Goal: Task Accomplishment & Management: Complete application form

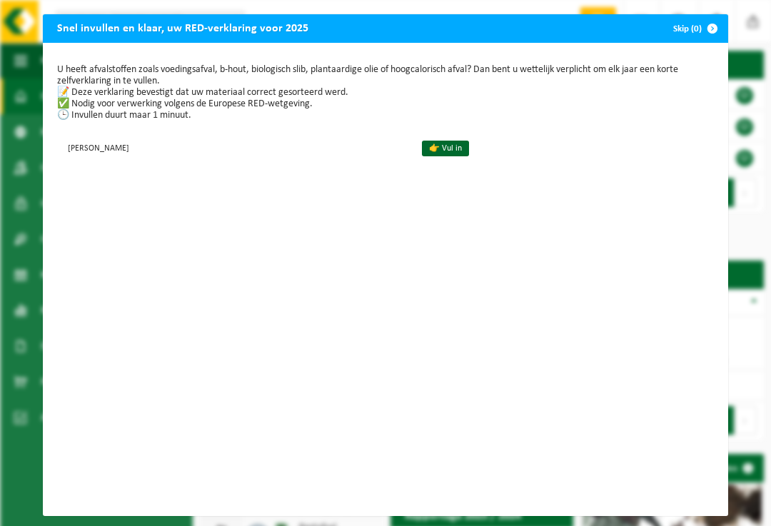
click at [469, 146] on link "👉 Vul in" at bounding box center [445, 149] width 47 height 16
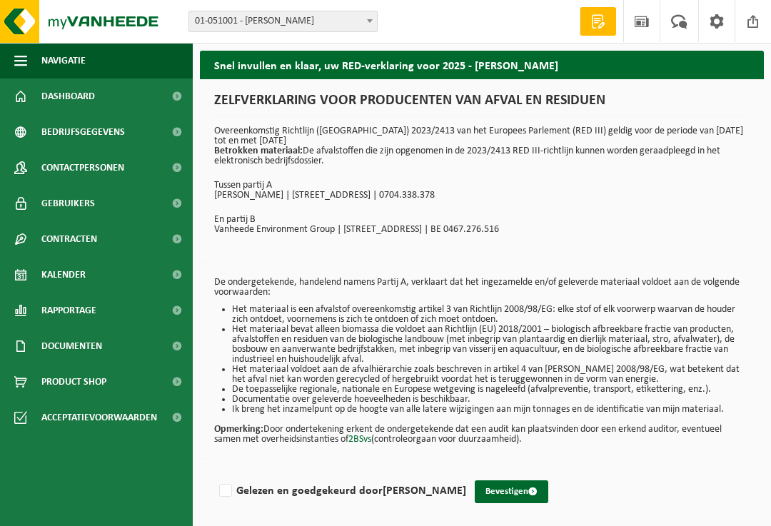
scroll to position [13, 0]
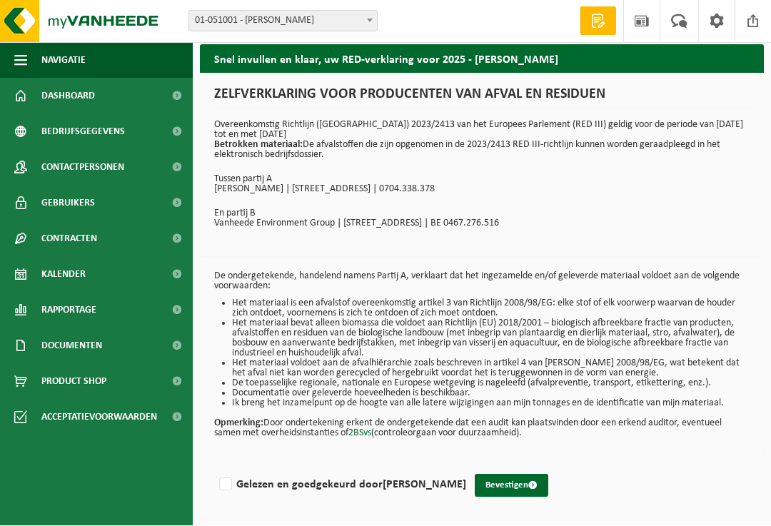
click at [228, 475] on label "Gelezen en goedgekeurd door [PERSON_NAME]" at bounding box center [341, 485] width 250 height 21
click at [466, 467] on input "Gelezen en goedgekeurd door [PERSON_NAME]" at bounding box center [466, 467] width 1 height 1
checkbox input "true"
click at [528, 481] on span "submit" at bounding box center [532, 485] width 9 height 9
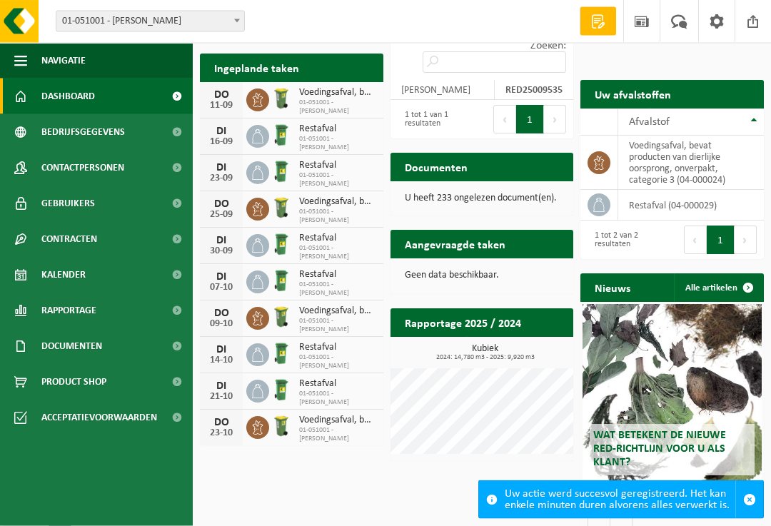
scroll to position [191, 0]
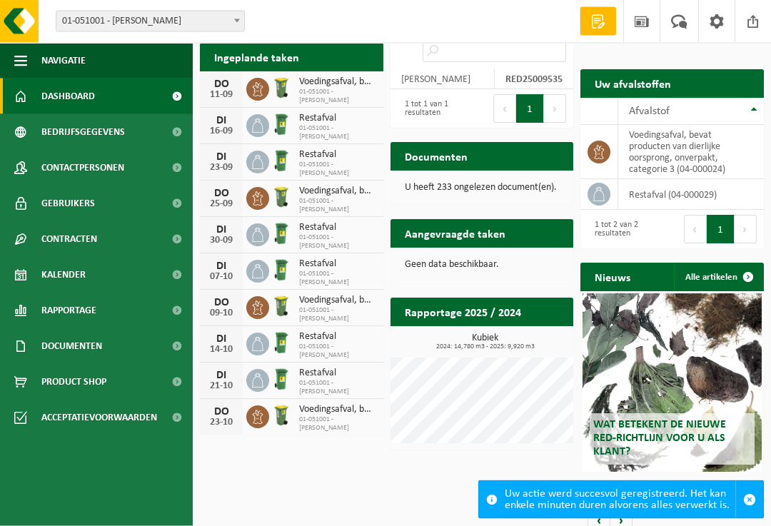
click at [452, 143] on h2 "Documenten" at bounding box center [435, 157] width 91 height 28
click at [457, 153] on h2 "Documenten" at bounding box center [435, 157] width 91 height 28
click at [476, 180] on div "U heeft 233 ongelezen document(en)." at bounding box center [481, 188] width 183 height 34
click at [178, 344] on span at bounding box center [177, 346] width 32 height 36
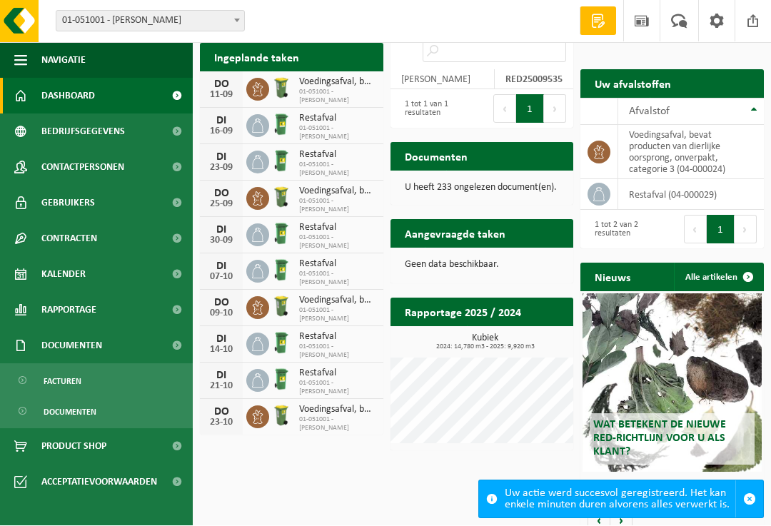
click at [94, 409] on span "Documenten" at bounding box center [70, 412] width 53 height 27
